Goal: Register for event/course

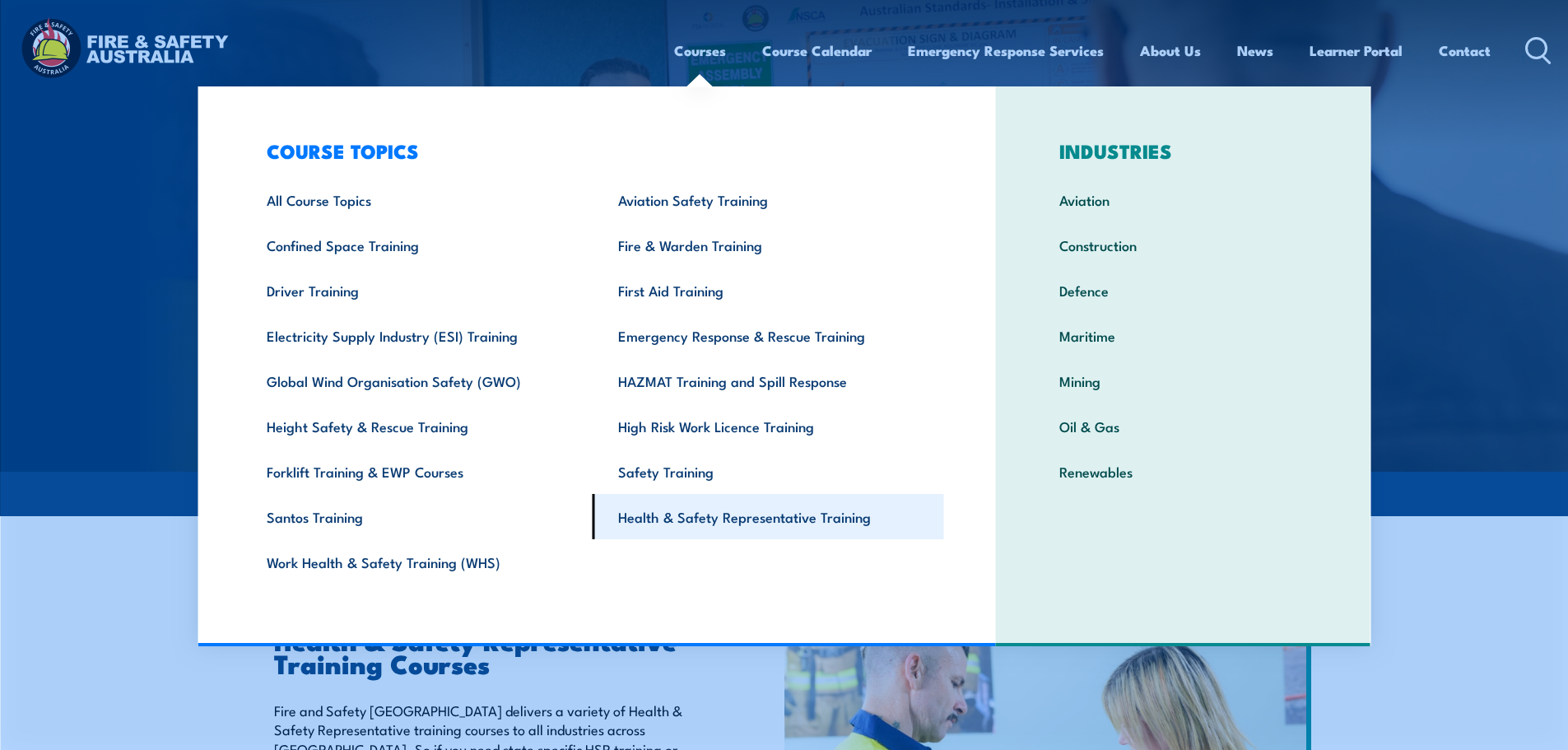
click at [760, 514] on link "Health & Safety Representative Training" at bounding box center [768, 516] width 351 height 45
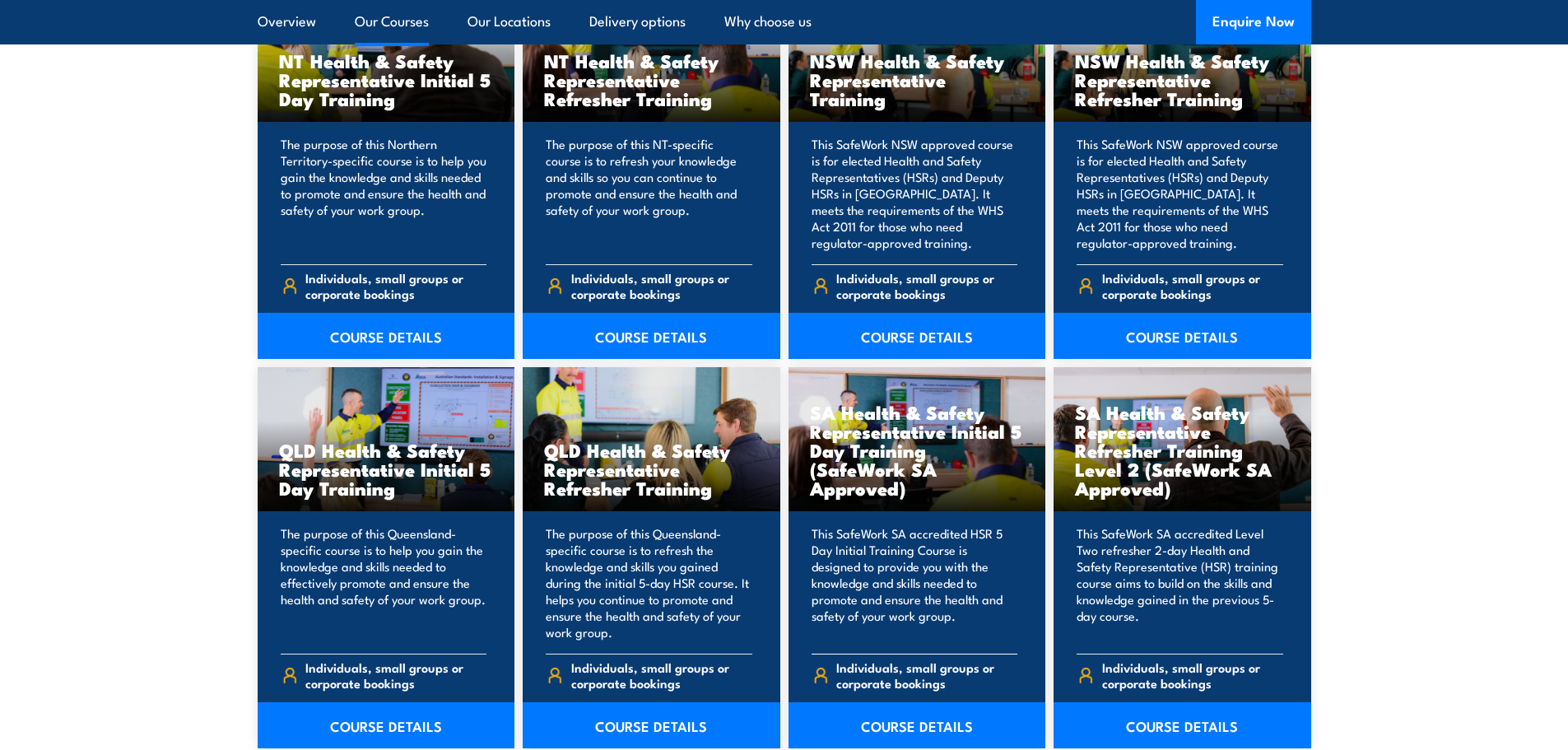
scroll to position [1728, 0]
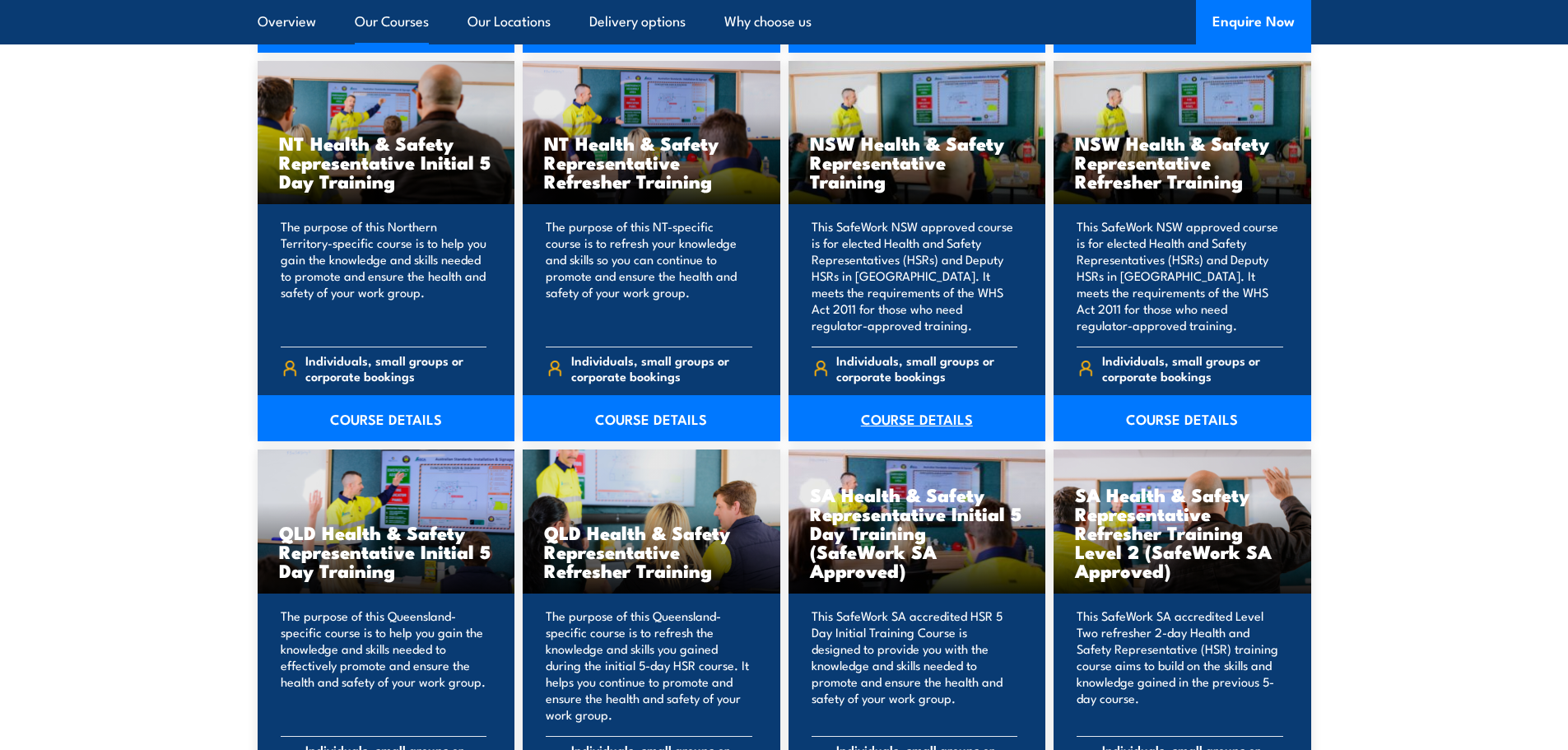
click at [901, 421] on link "COURSE DETAILS" at bounding box center [917, 418] width 258 height 46
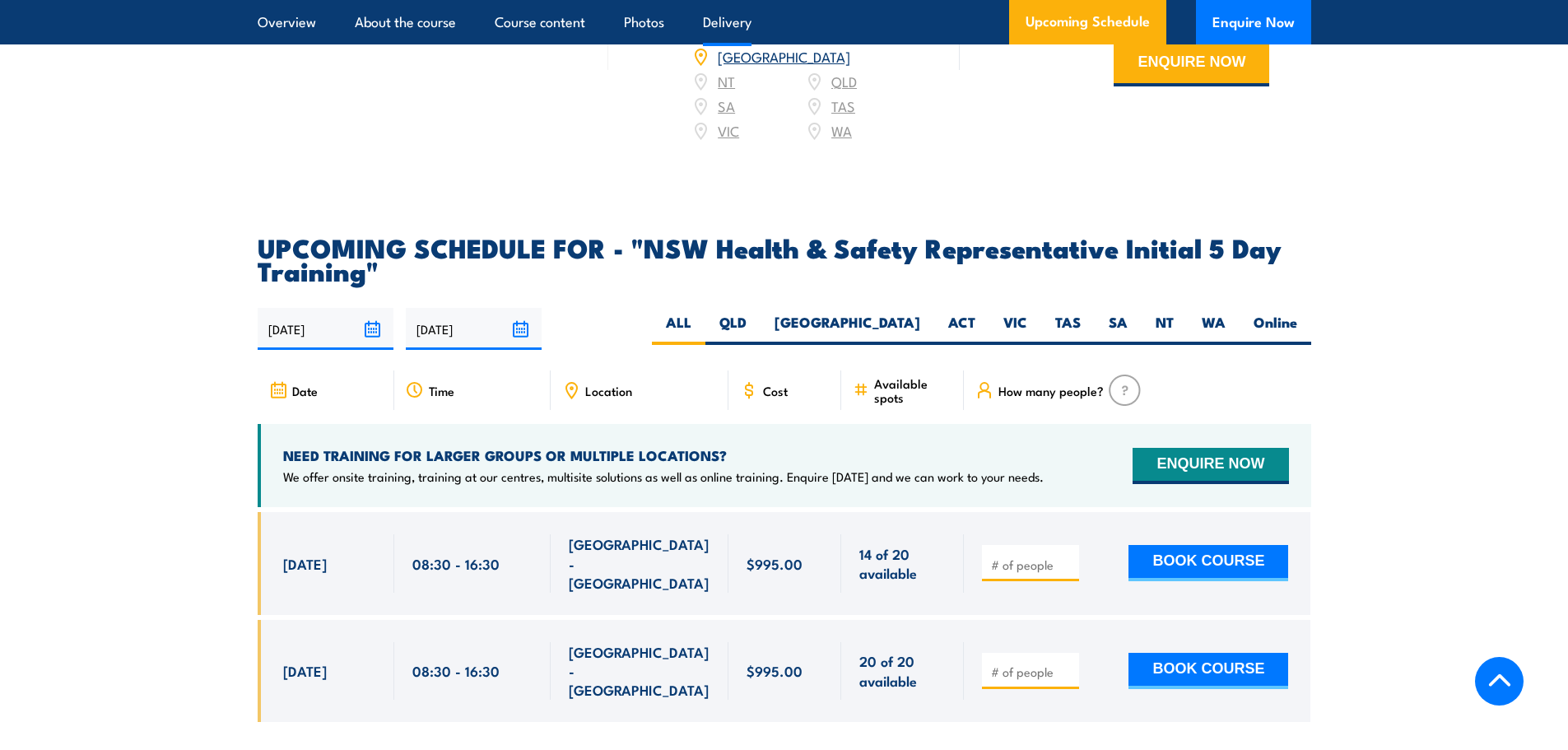
scroll to position [2881, 0]
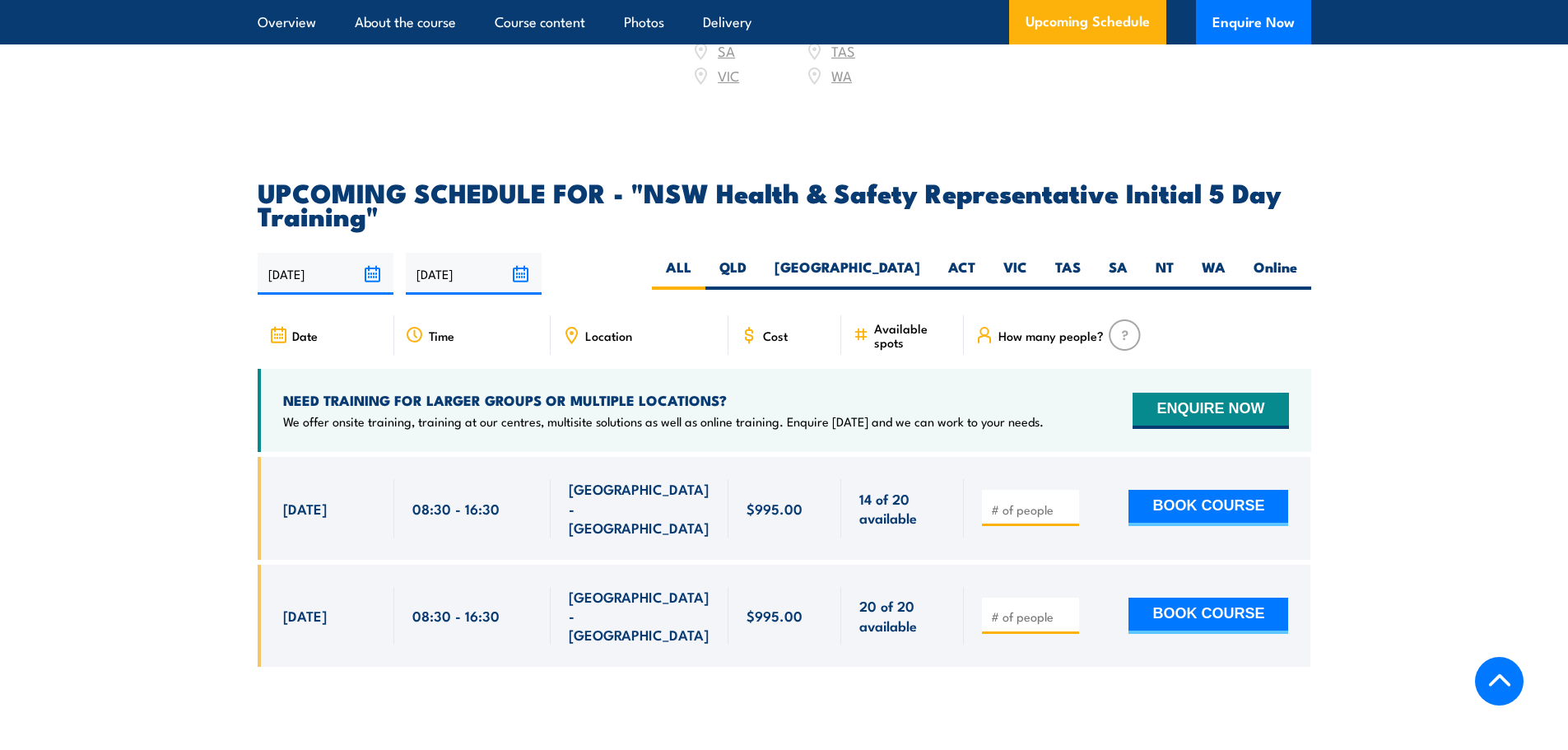
click at [1025, 501] on input "number" at bounding box center [1032, 509] width 82 height 16
type input "5"
click at [1182, 490] on button "BOOK COURSE" at bounding box center [1208, 508] width 160 height 36
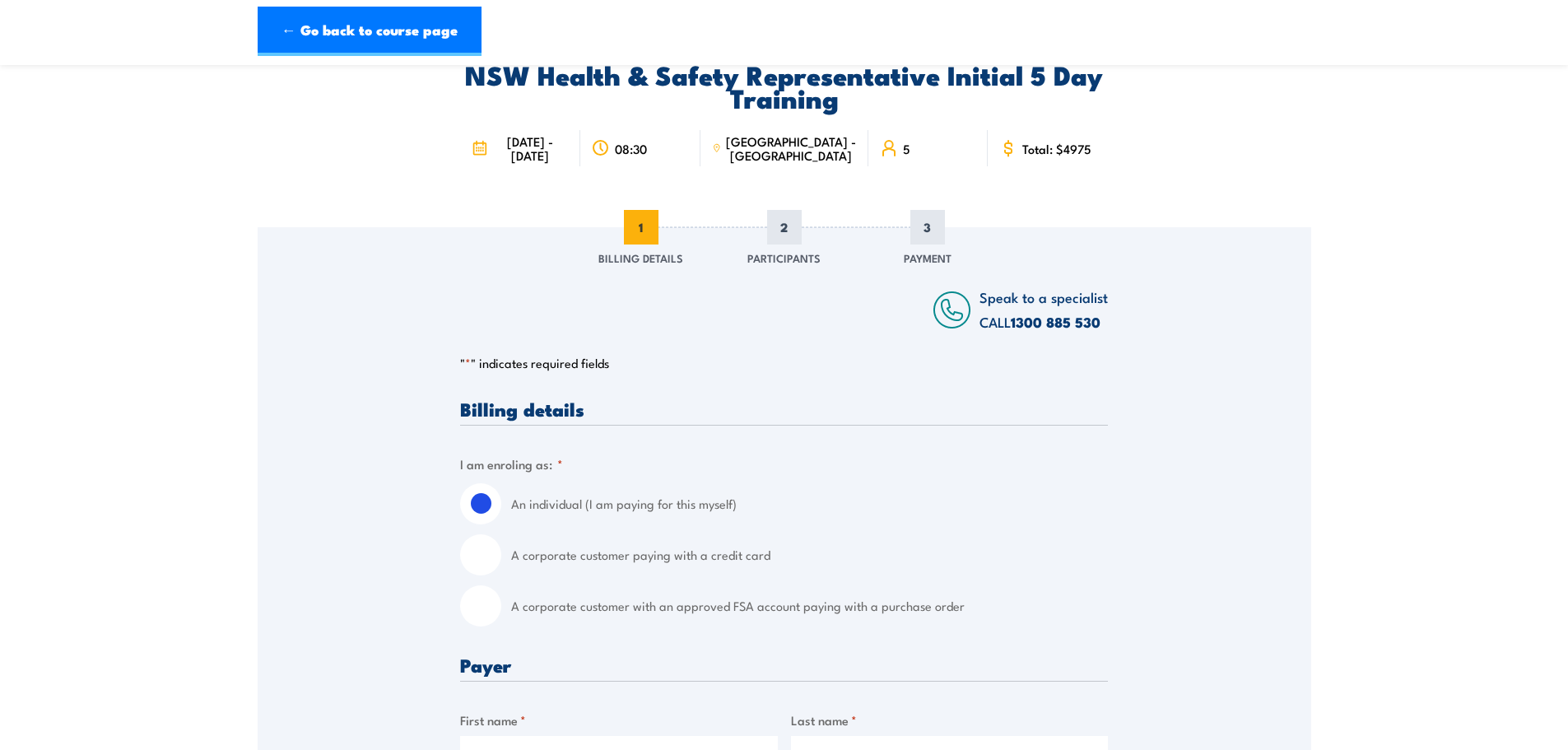
scroll to position [82, 0]
click at [304, 30] on link "← Go back to course page" at bounding box center [370, 31] width 224 height 49
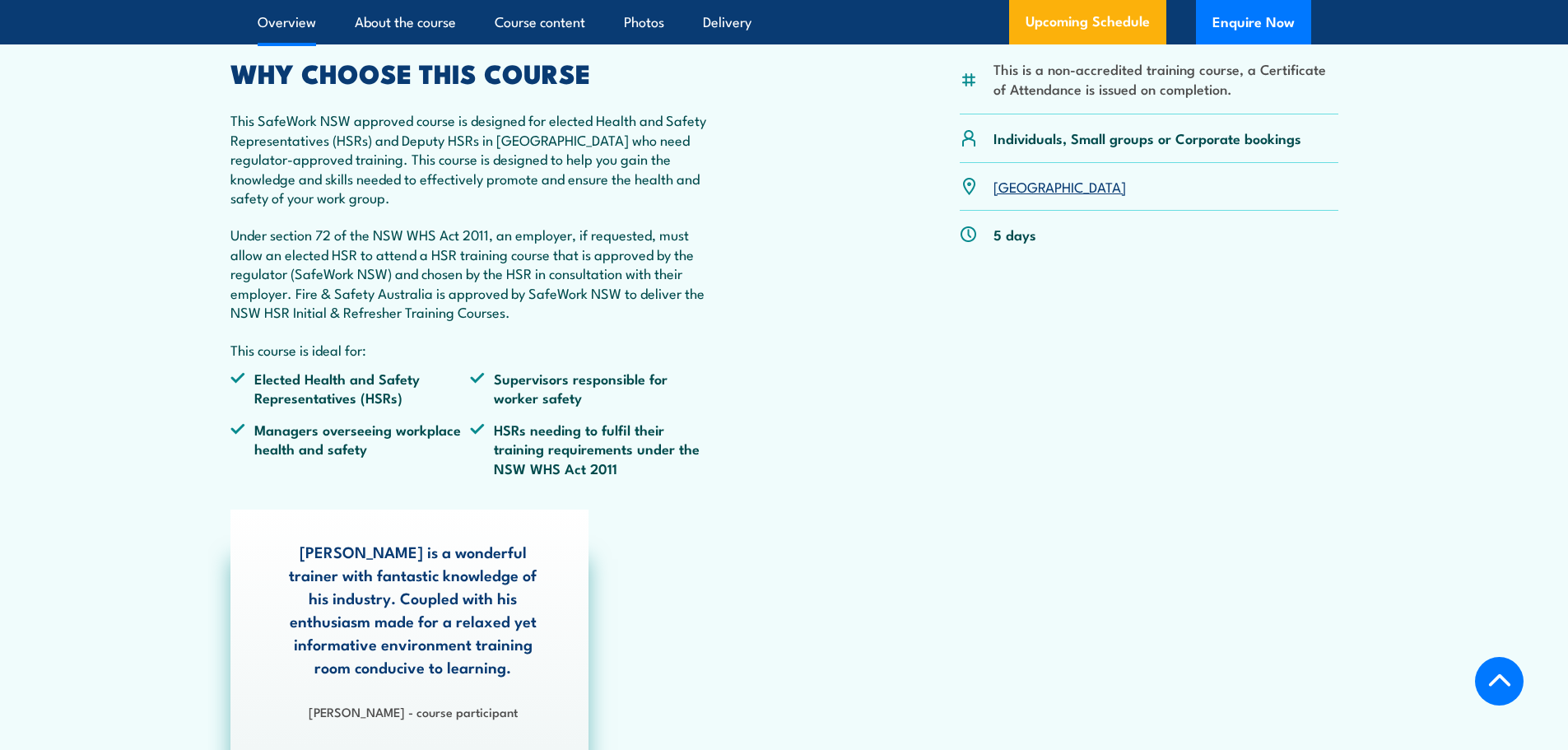
scroll to position [422, 0]
